Goal: Information Seeking & Learning: Learn about a topic

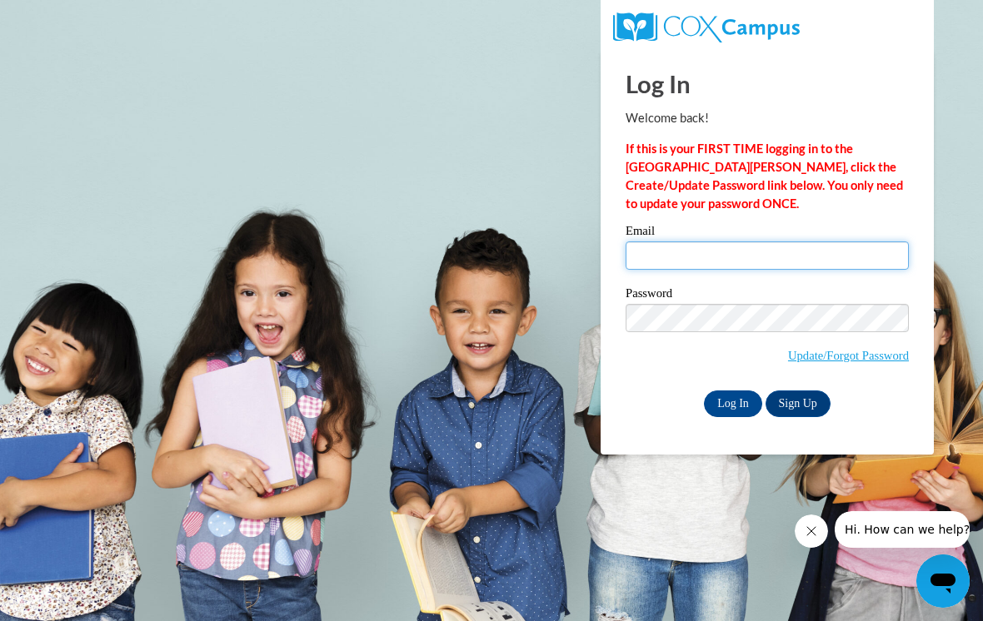
click at [760, 268] on input "Email" at bounding box center [766, 255] width 283 height 28
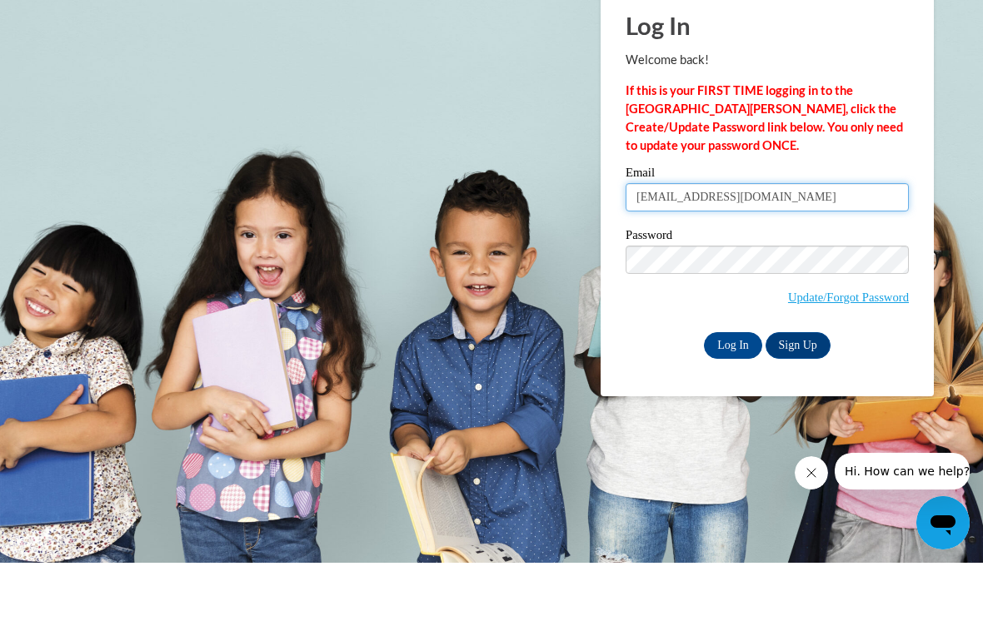
type input "enijah667@gmail.com"
click at [753, 287] on label "Password" at bounding box center [766, 295] width 283 height 17
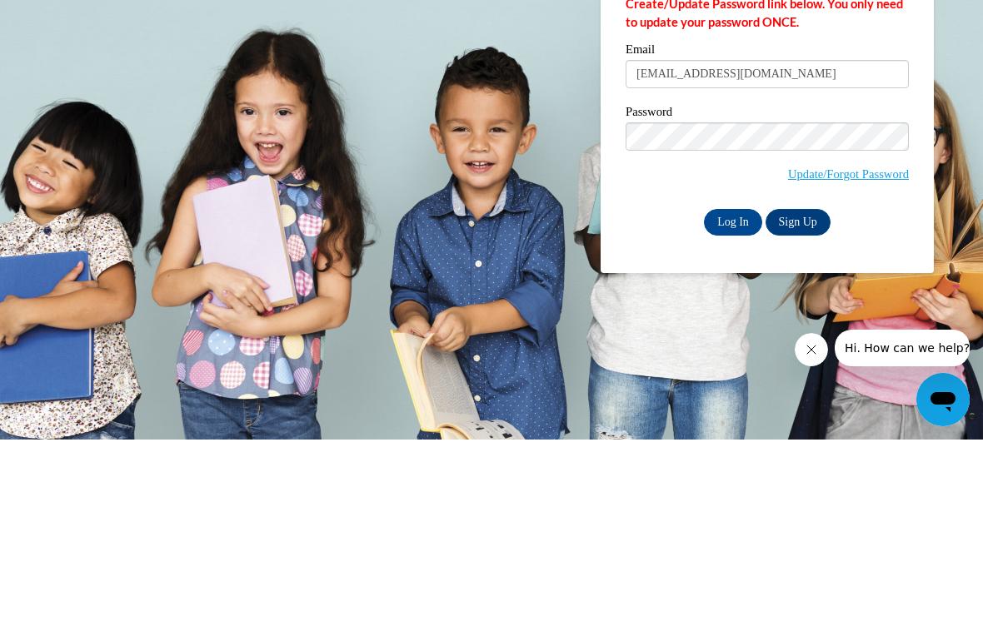
click at [734, 391] on input "Log In" at bounding box center [733, 404] width 58 height 27
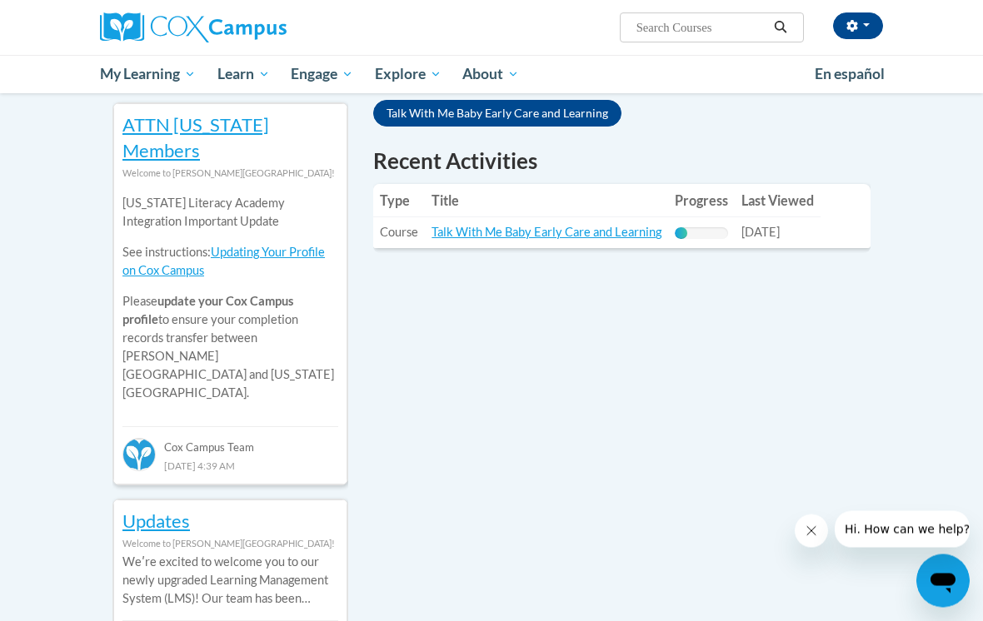
scroll to position [565, 0]
click at [585, 224] on link "Talk With Me Baby Early Care and Learning" at bounding box center [546, 231] width 230 height 14
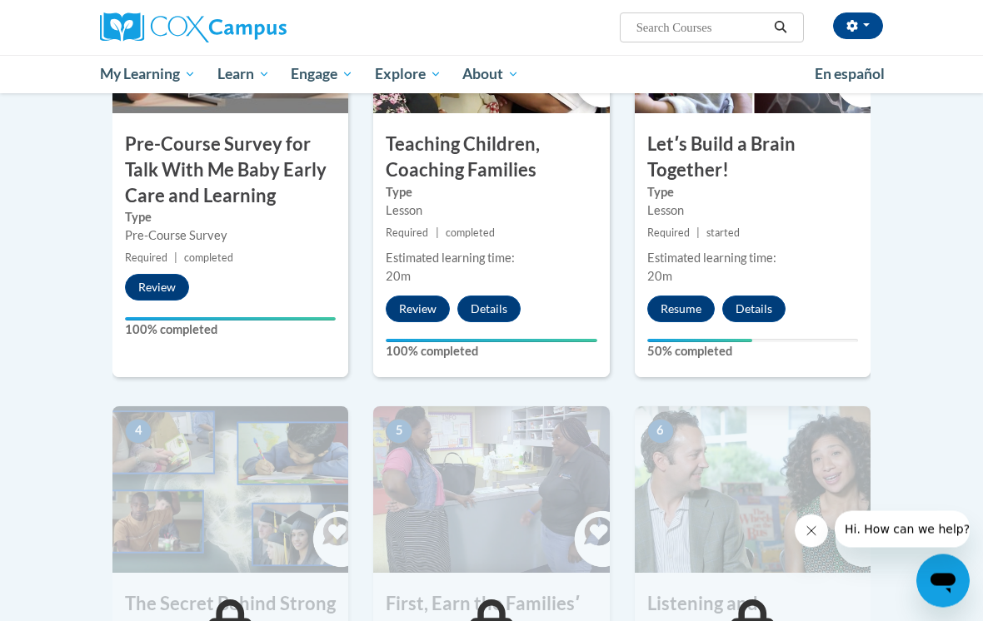
scroll to position [536, 0]
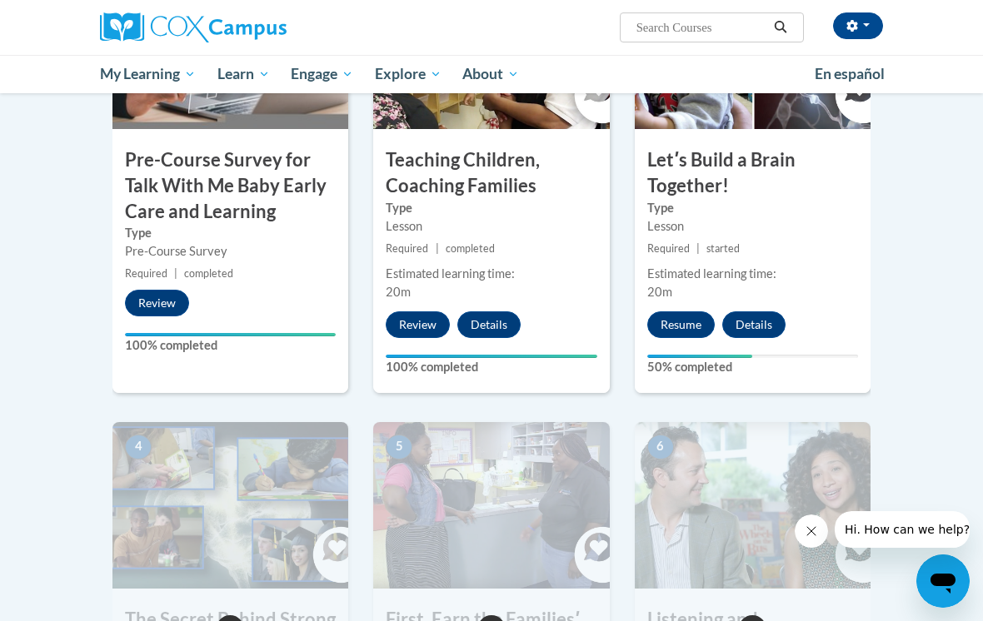
click at [684, 322] on button "Resume" at bounding box center [680, 324] width 67 height 27
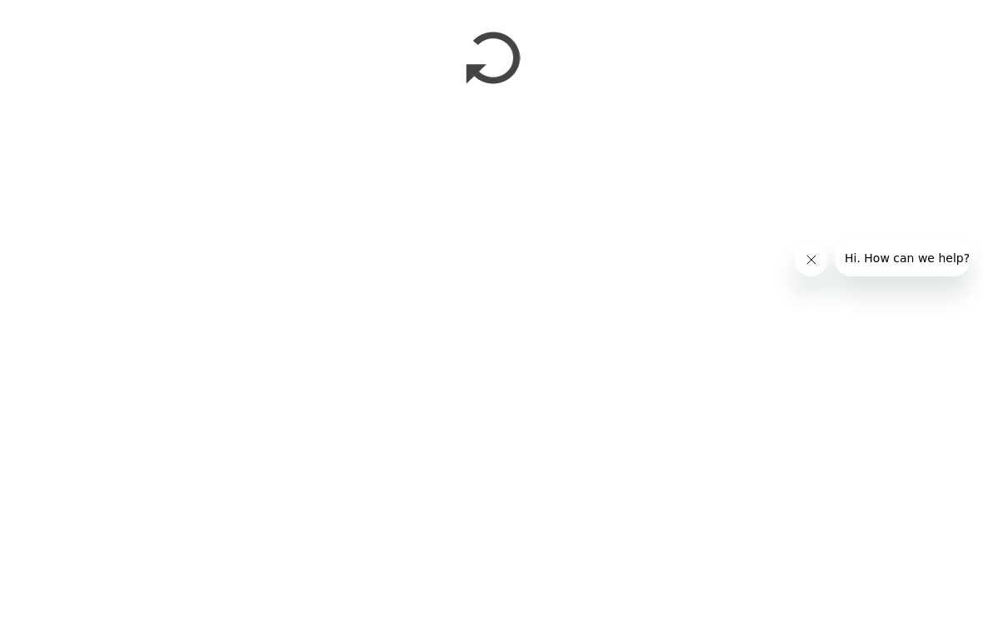
scroll to position [808, 0]
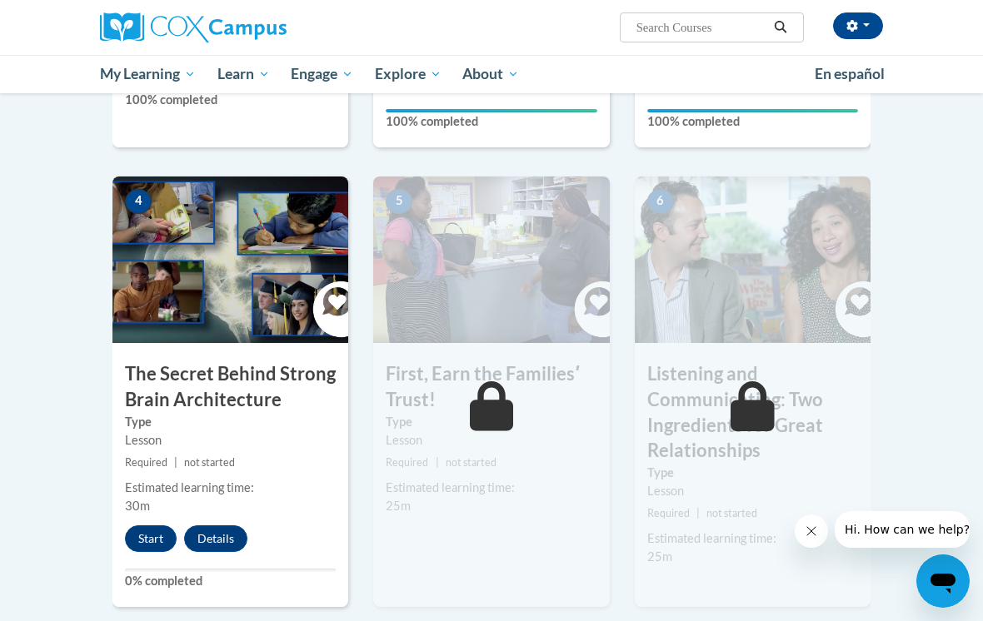
scroll to position [781, 0]
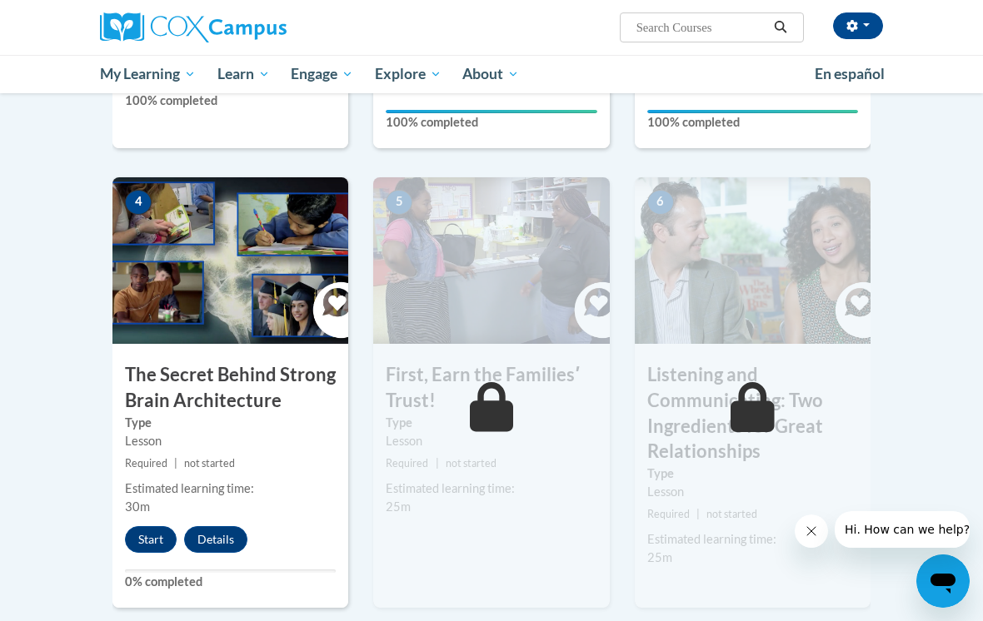
click at [156, 532] on button "Start" at bounding box center [151, 539] width 52 height 27
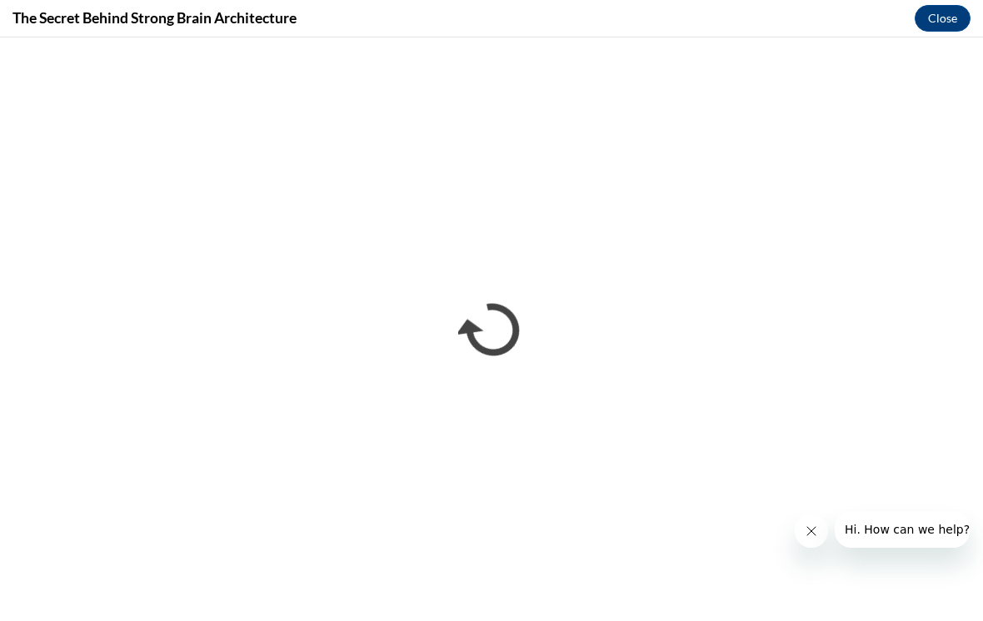
scroll to position [0, 0]
click at [816, 526] on icon "Close message from company" at bounding box center [810, 531] width 13 height 13
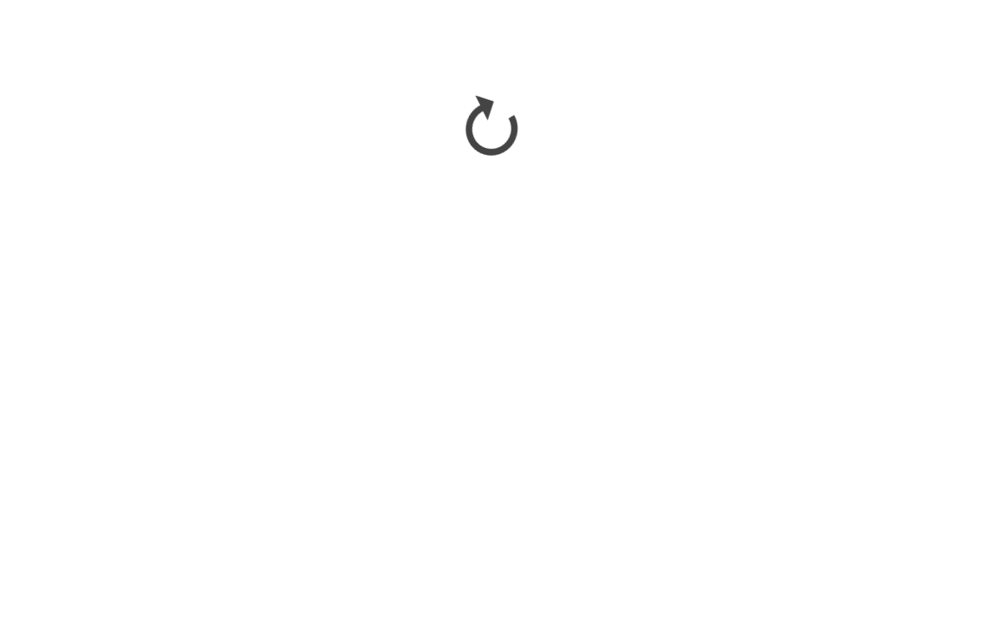
scroll to position [1257, 0]
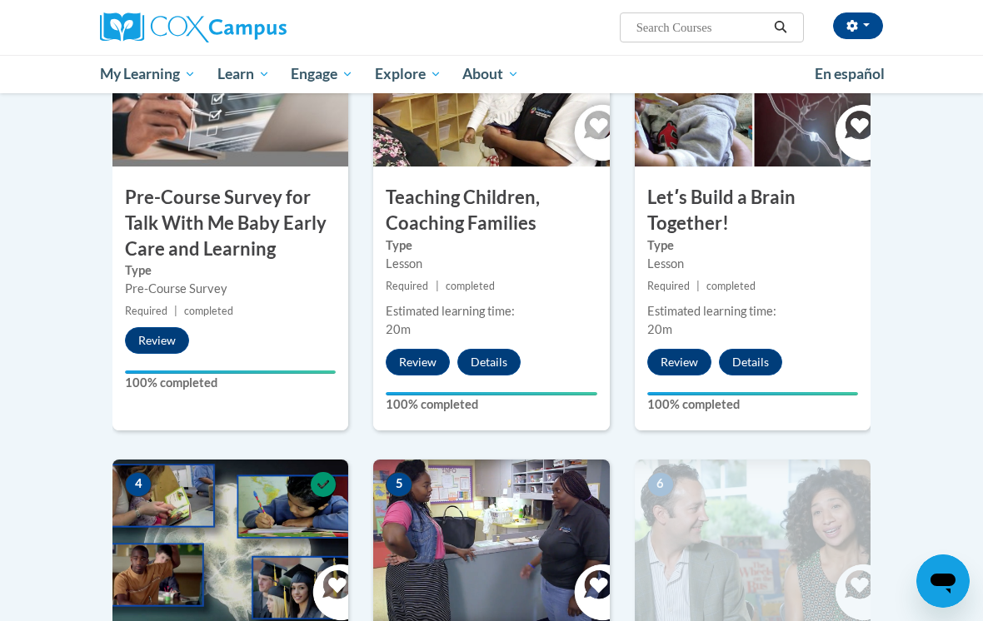
scroll to position [835, 0]
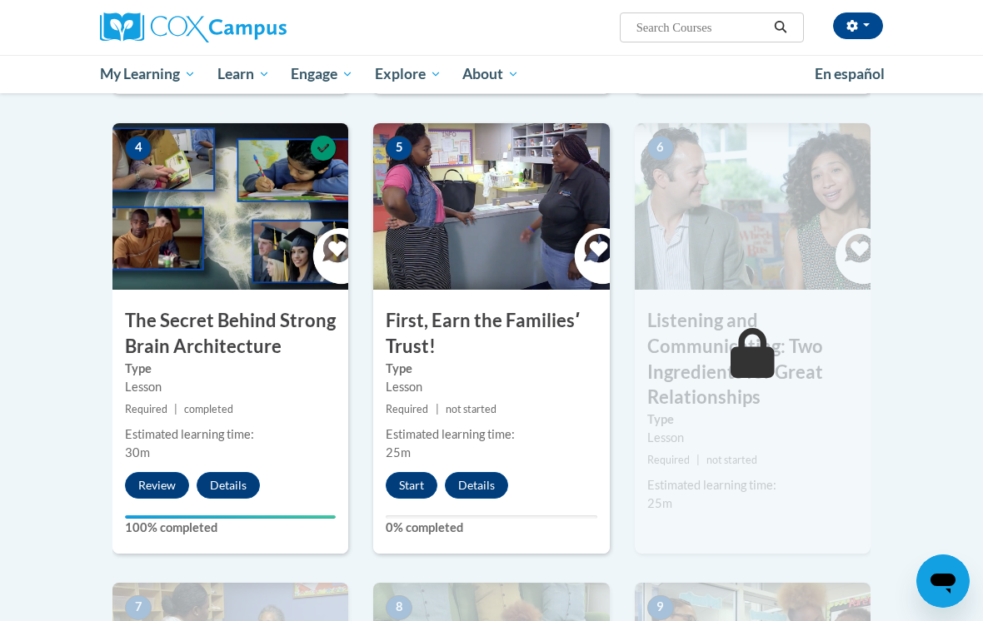
click at [413, 481] on button "Start" at bounding box center [412, 485] width 52 height 27
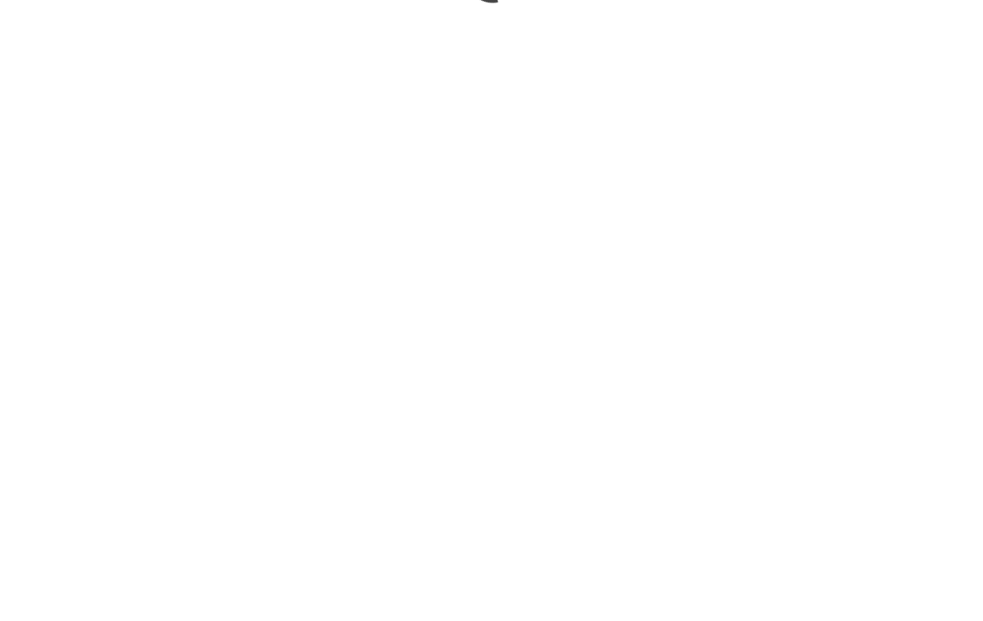
scroll to position [1391, 0]
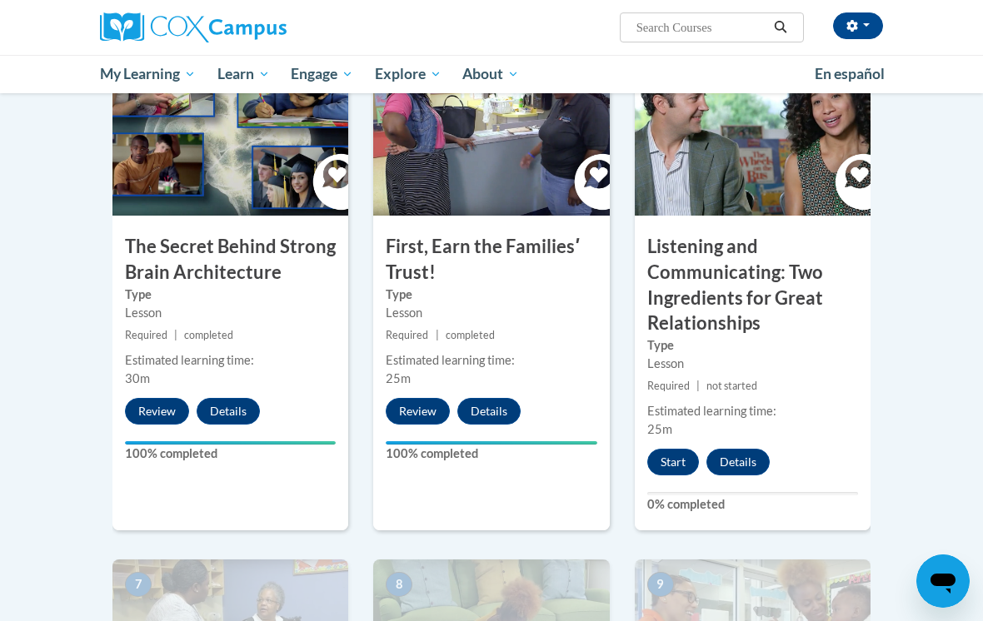
scroll to position [904, 0]
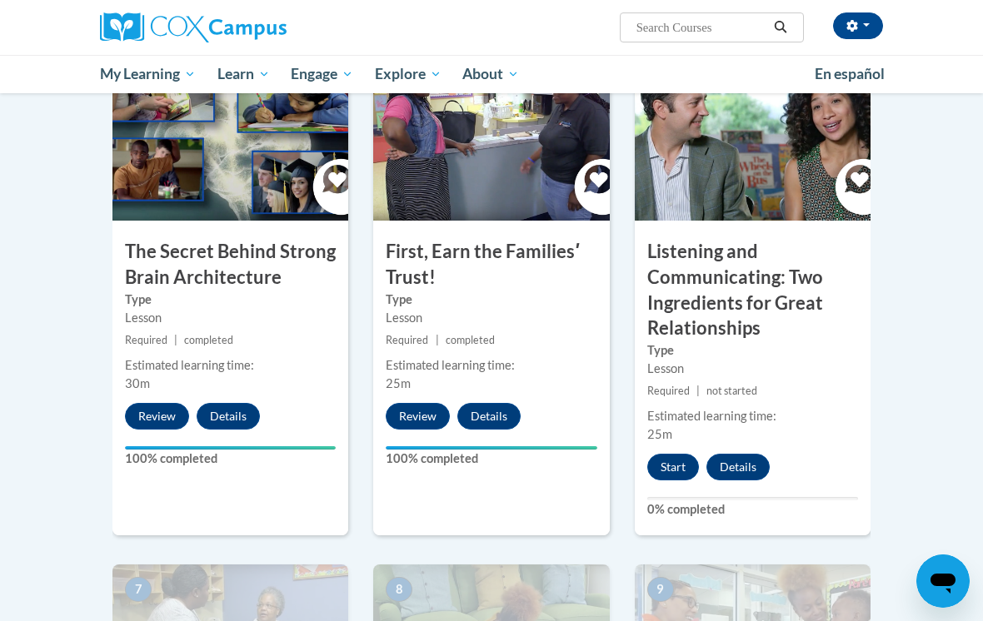
click at [681, 462] on button "Start" at bounding box center [673, 467] width 52 height 27
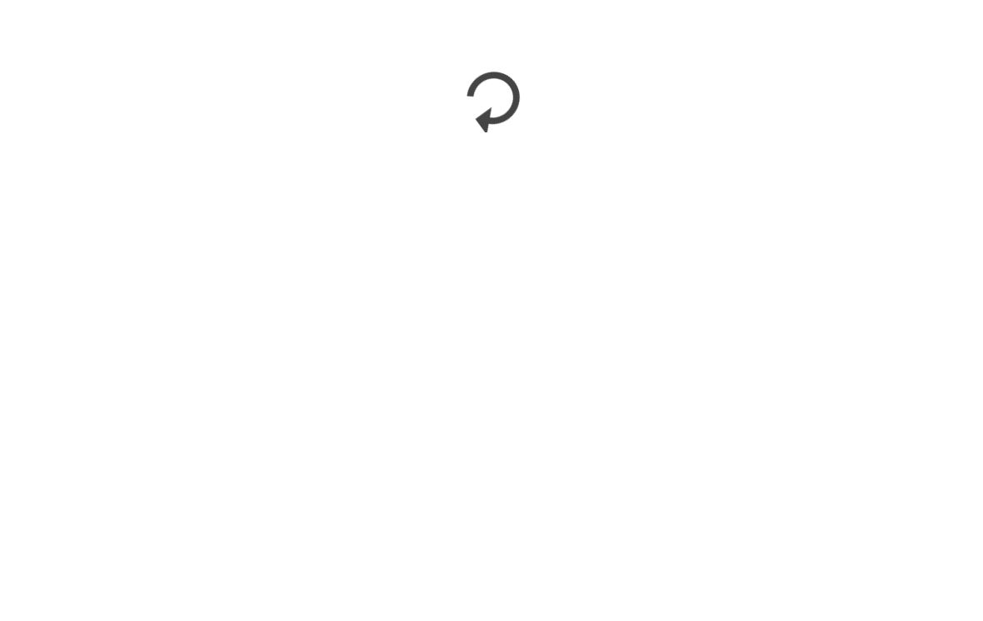
scroll to position [1135, 0]
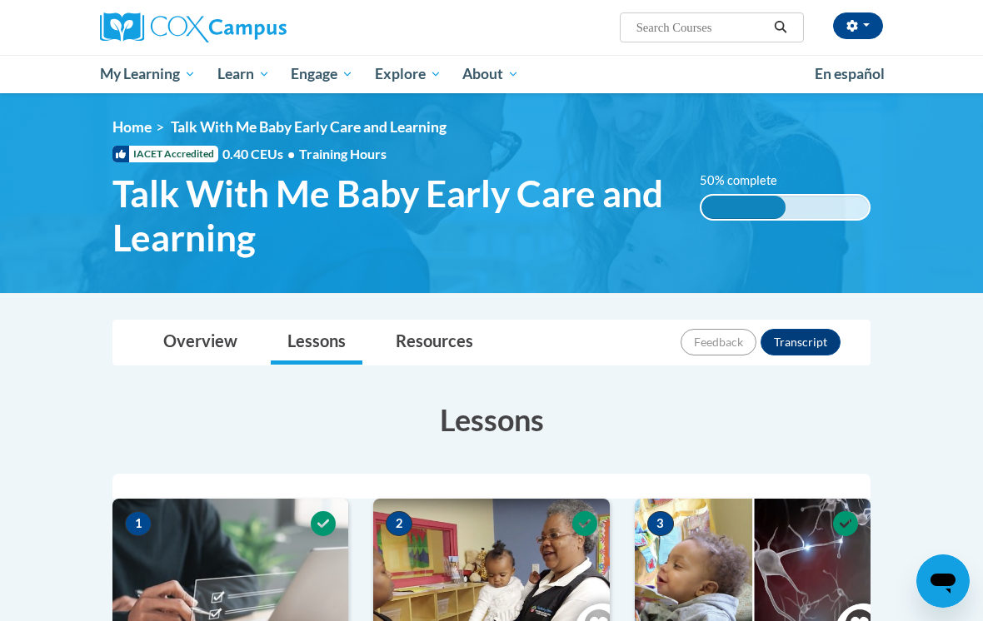
click at [853, 38] on button "button" at bounding box center [858, 25] width 50 height 27
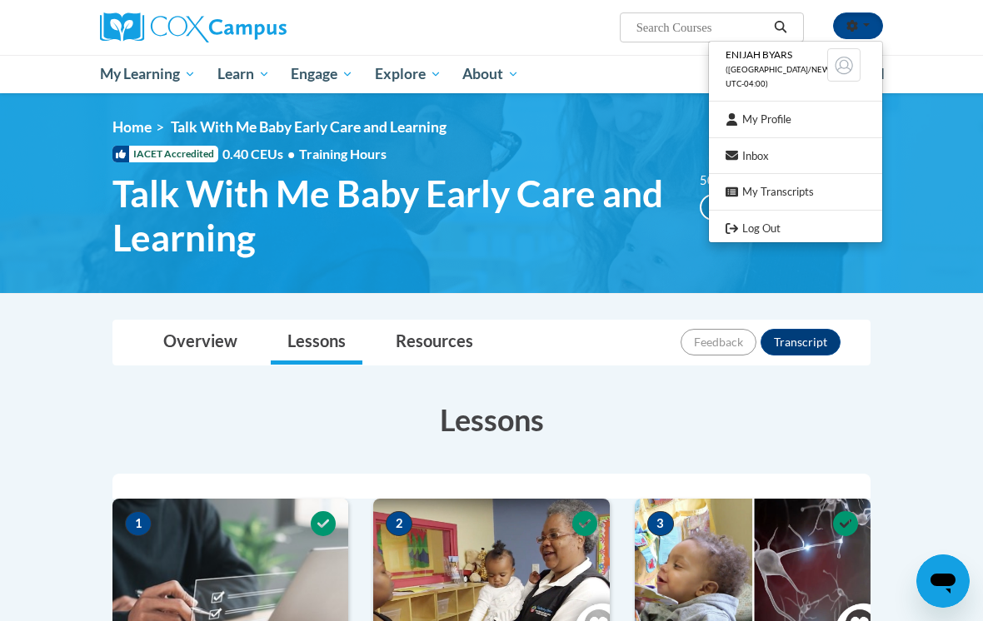
click at [805, 72] on span "([GEOGRAPHIC_DATA]/New_York UTC-04:00)" at bounding box center [790, 76] width 130 height 23
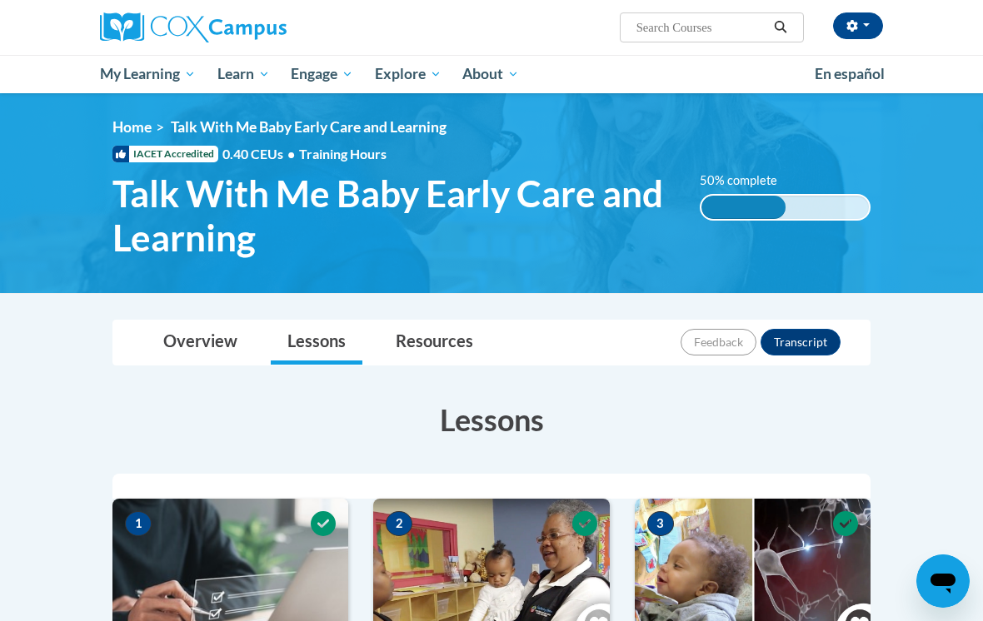
click at [854, 27] on icon "button" at bounding box center [851, 26] width 11 height 12
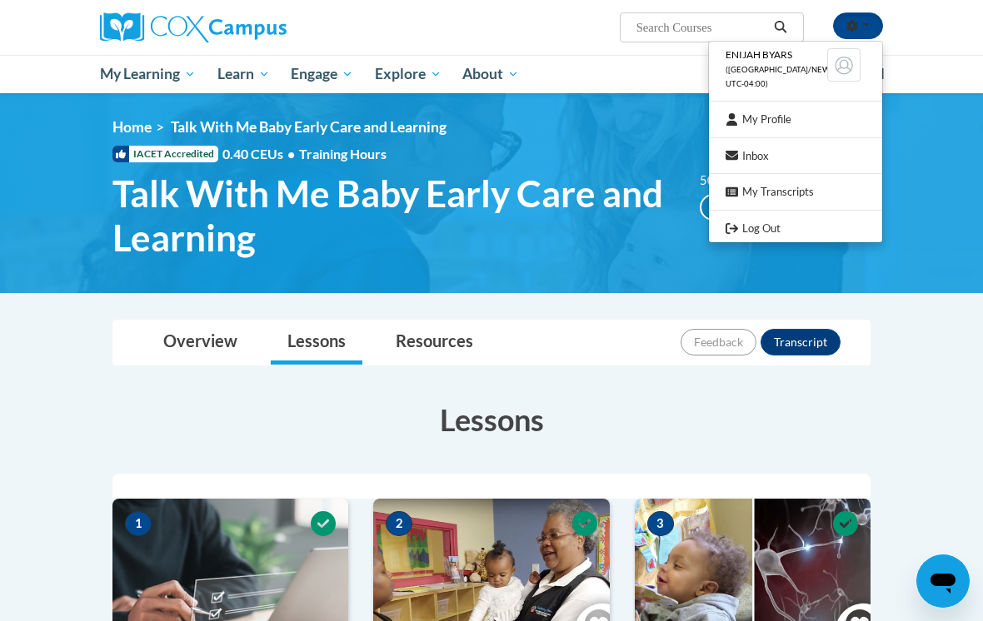
click at [833, 120] on link "My Profile" at bounding box center [795, 119] width 173 height 21
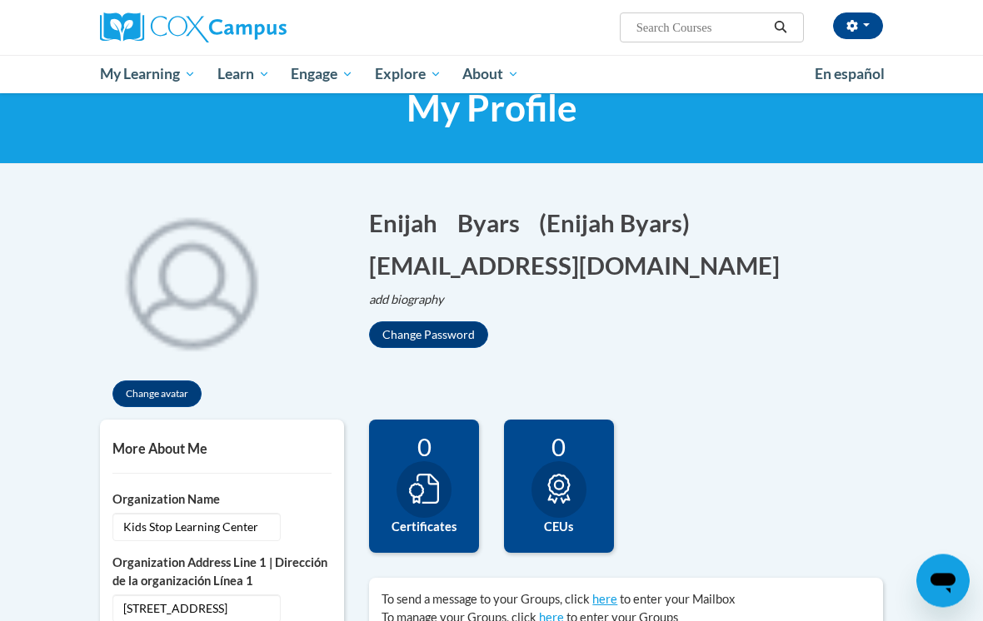
scroll to position [59, 0]
click at [185, 405] on button "Change avatar" at bounding box center [156, 394] width 89 height 27
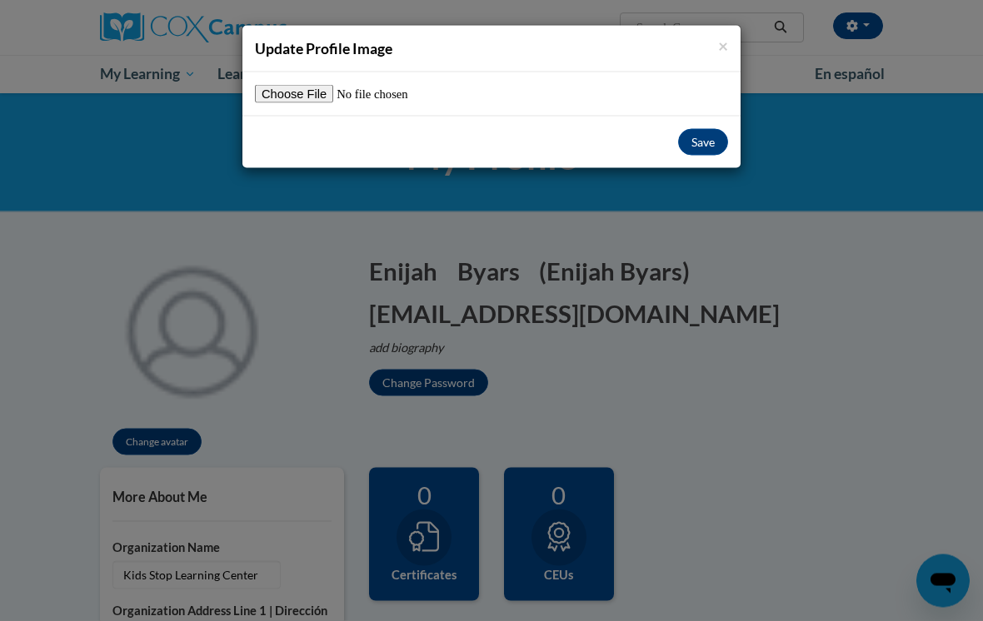
scroll to position [0, 0]
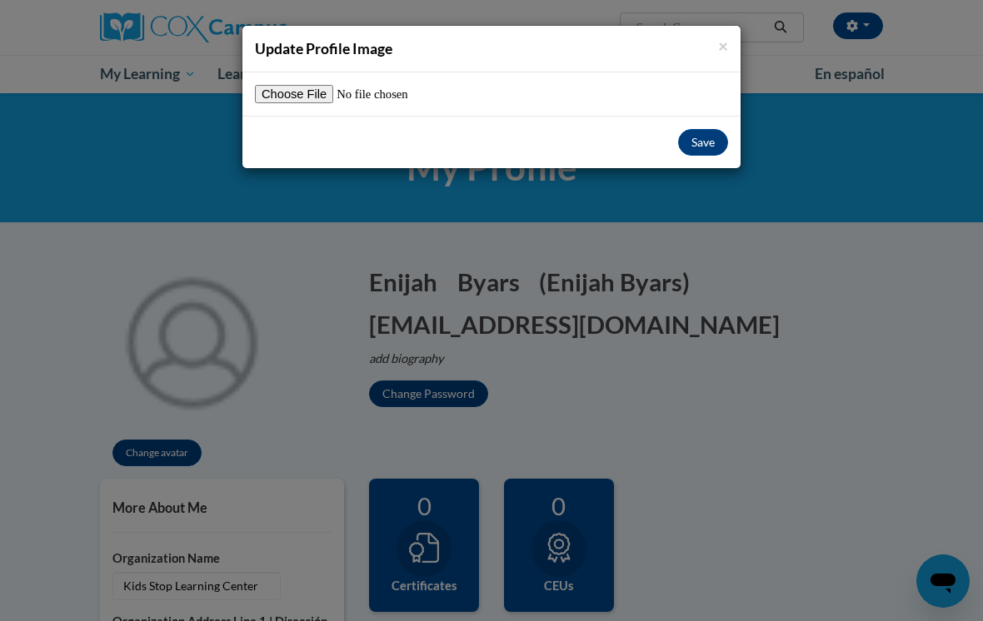
click at [728, 36] on div "× Update Profile Image" at bounding box center [491, 49] width 498 height 47
click at [719, 59] on div "× Update Profile Image" at bounding box center [491, 49] width 498 height 47
